Goal: Information Seeking & Learning: Learn about a topic

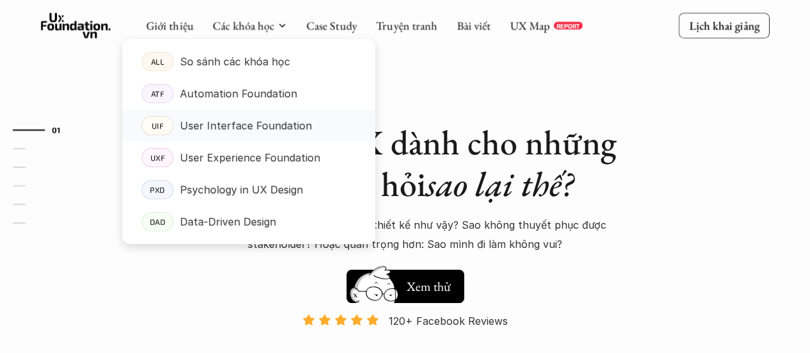
click at [278, 122] on p "User Interface Foundation" at bounding box center [246, 125] width 132 height 19
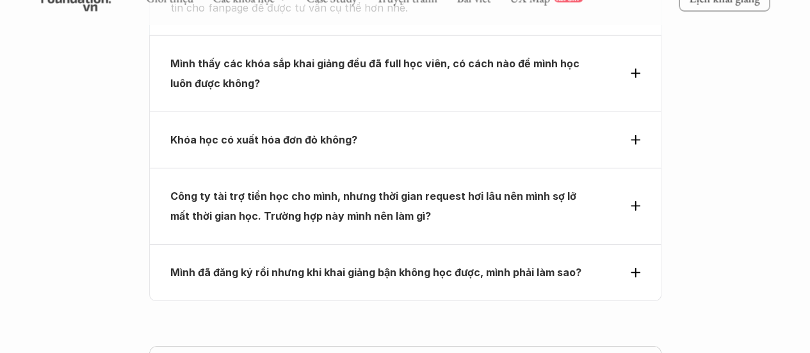
scroll to position [4440, 0]
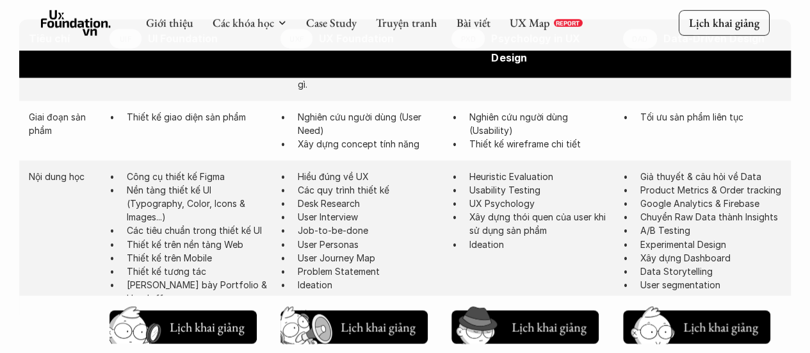
scroll to position [659, 0]
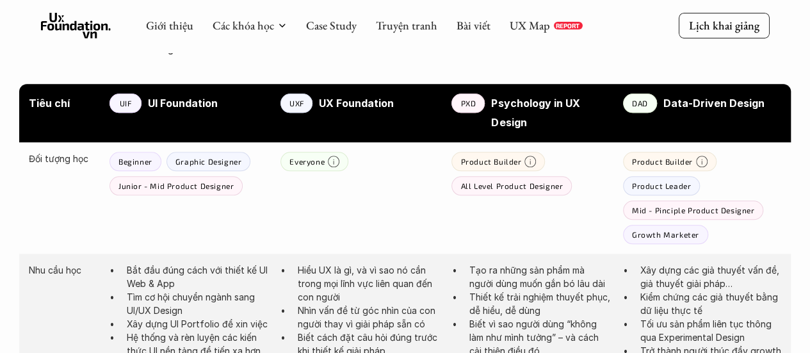
click at [303, 102] on p "UXF" at bounding box center [296, 103] width 15 height 9
click at [334, 106] on strong "UX Foundation" at bounding box center [356, 103] width 75 height 13
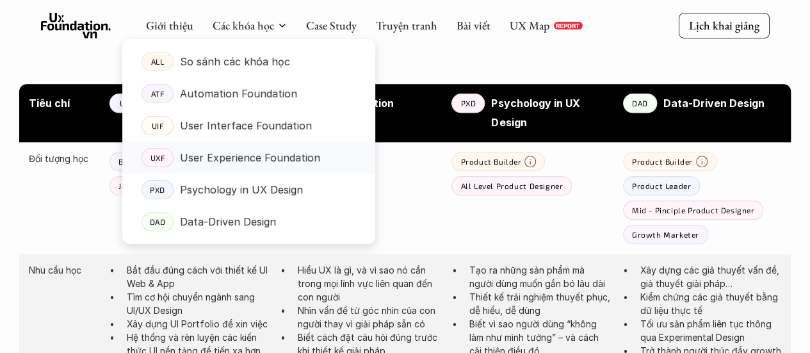
click at [272, 160] on p "User Experience Foundation" at bounding box center [250, 157] width 140 height 19
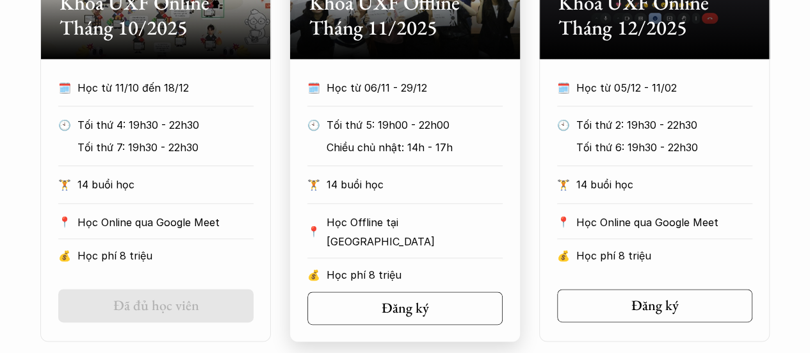
scroll to position [768, 0]
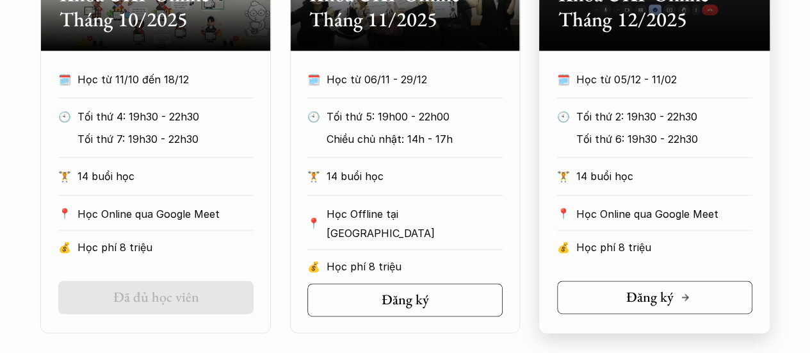
click at [604, 296] on link "Đăng ký" at bounding box center [654, 296] width 195 height 33
click at [714, 287] on link "Đăng ký" at bounding box center [654, 296] width 195 height 33
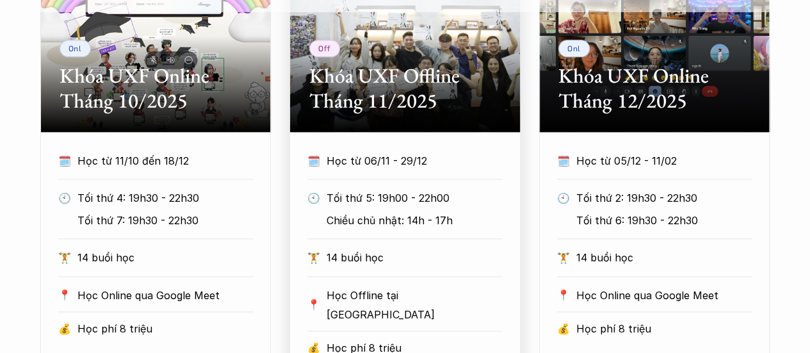
scroll to position [704, 0]
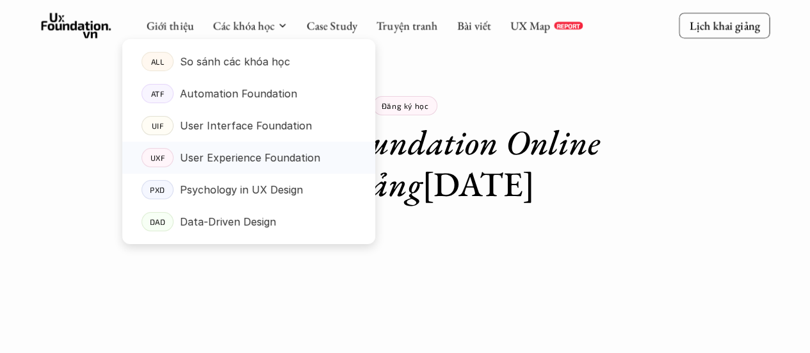
click at [262, 156] on p "User Experience Foundation" at bounding box center [250, 157] width 140 height 19
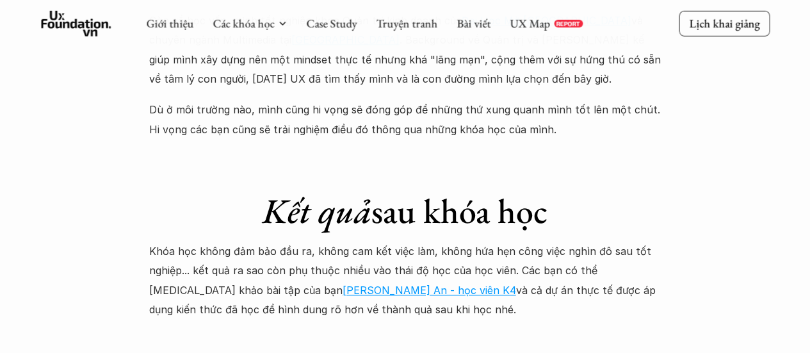
scroll to position [3265, 0]
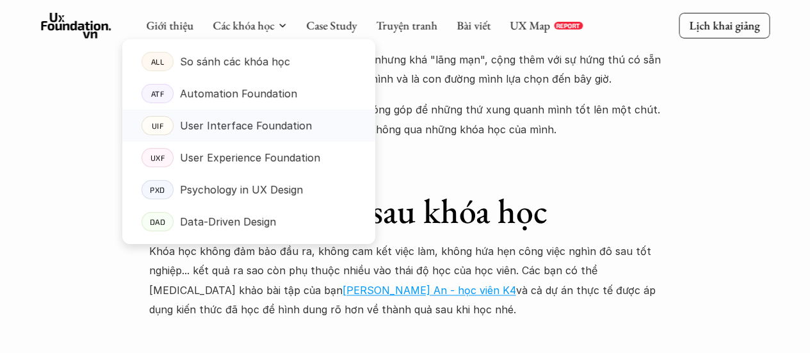
click at [239, 127] on p "User Interface Foundation" at bounding box center [246, 125] width 132 height 19
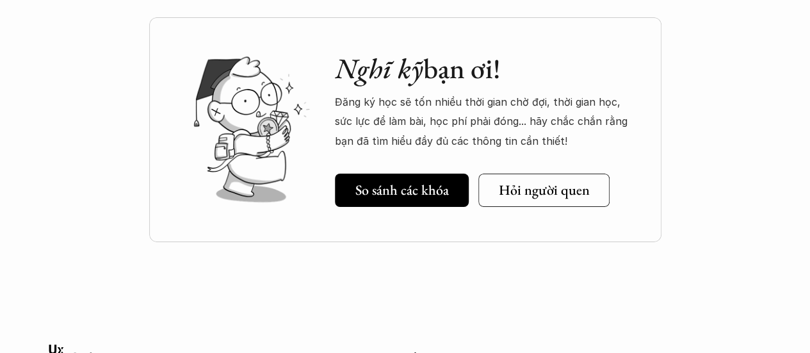
scroll to position [4545, 0]
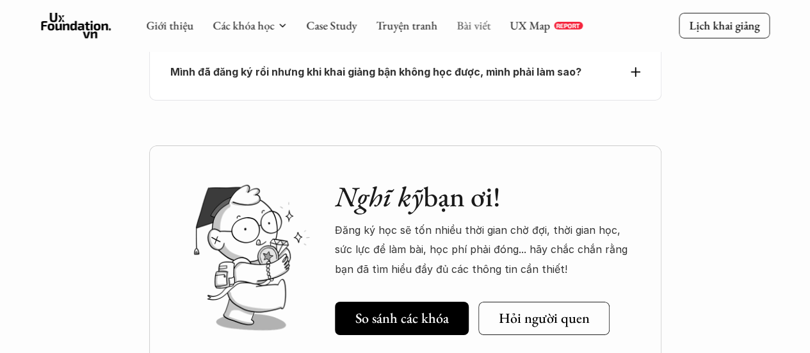
click at [462, 26] on link "Bài viết" at bounding box center [473, 25] width 34 height 15
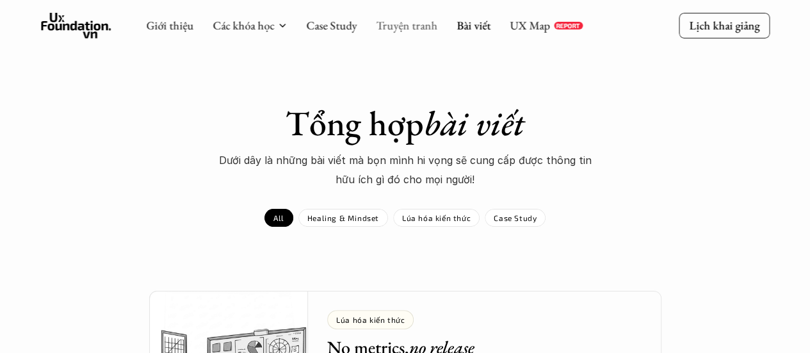
click at [424, 28] on link "Truyện tranh" at bounding box center [406, 25] width 61 height 15
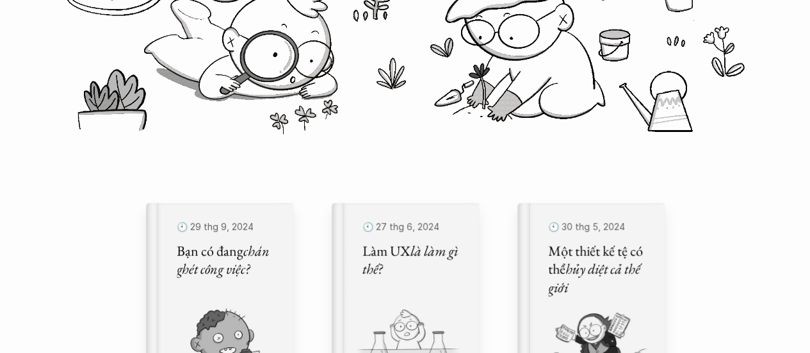
scroll to position [448, 0]
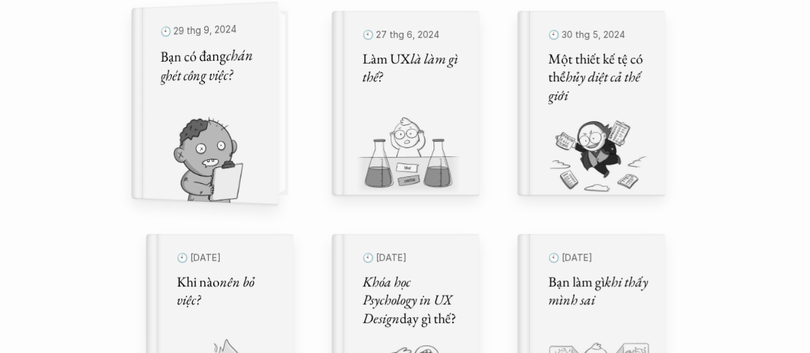
click at [278, 107] on link "🕙 29 thg 9, 2024 Bạn có đang chán ghét công việc?" at bounding box center [219, 103] width 147 height 184
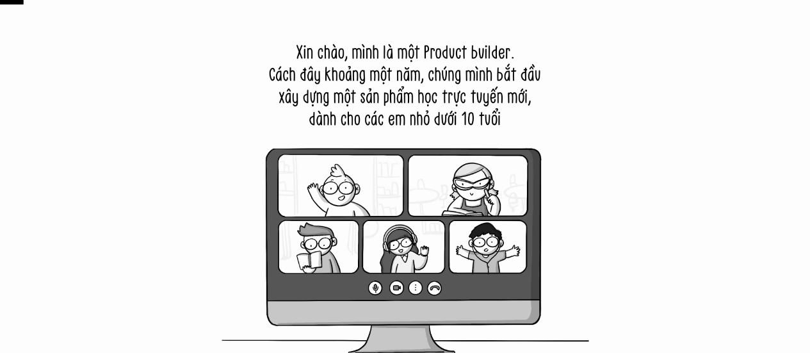
scroll to position [960, 0]
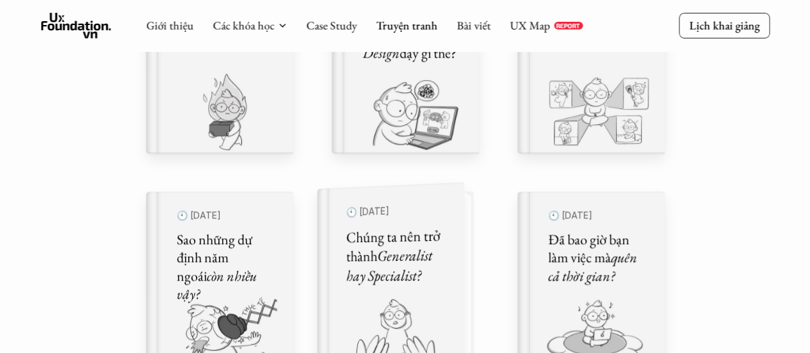
scroll to position [640, 0]
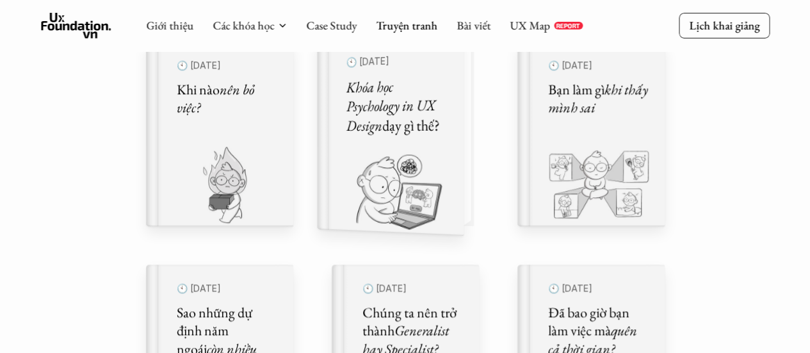
click at [401, 202] on img at bounding box center [382, 190] width 131 height 88
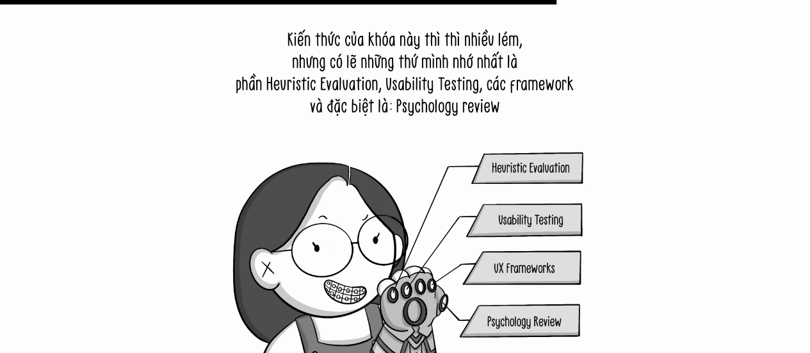
scroll to position [13191, 0]
click at [526, 199] on img at bounding box center [405, 191] width 416 height 416
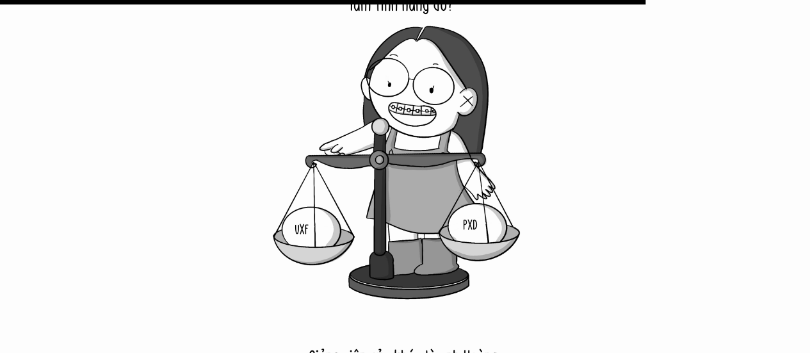
scroll to position [15363, 0]
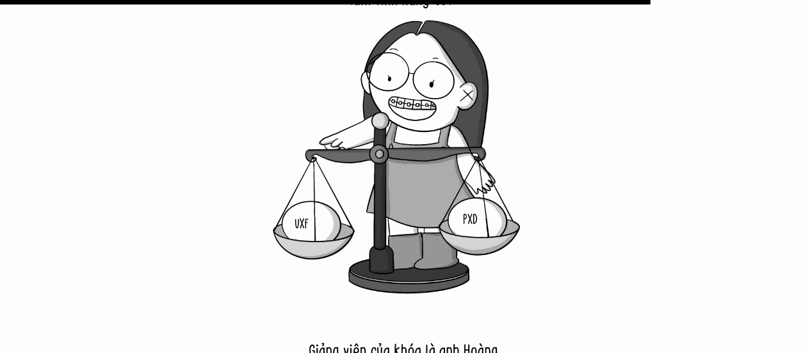
drag, startPoint x: 554, startPoint y: 229, endPoint x: 515, endPoint y: 270, distance: 56.1
drag, startPoint x: 515, startPoint y: 270, endPoint x: 468, endPoint y: 299, distance: 55.8
click at [468, 299] on img at bounding box center [405, 100] width 416 height 416
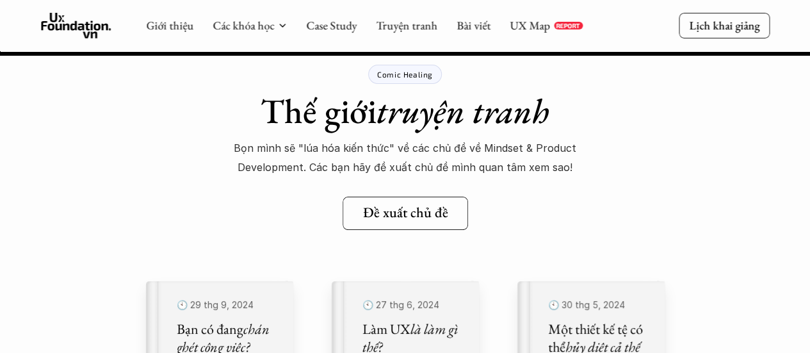
scroll to position [19349, 0]
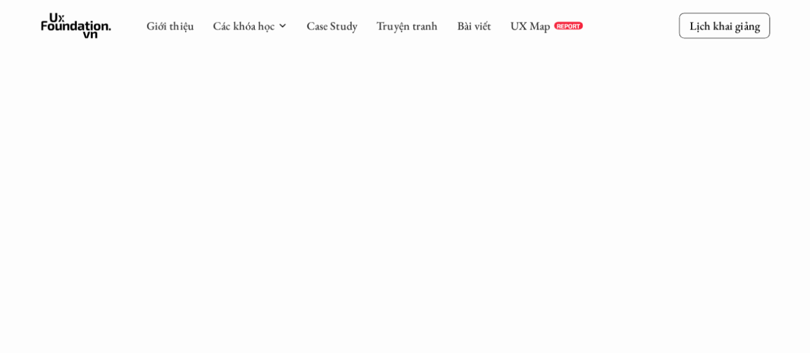
scroll to position [417, 0]
